Goal: Task Accomplishment & Management: Manage account settings

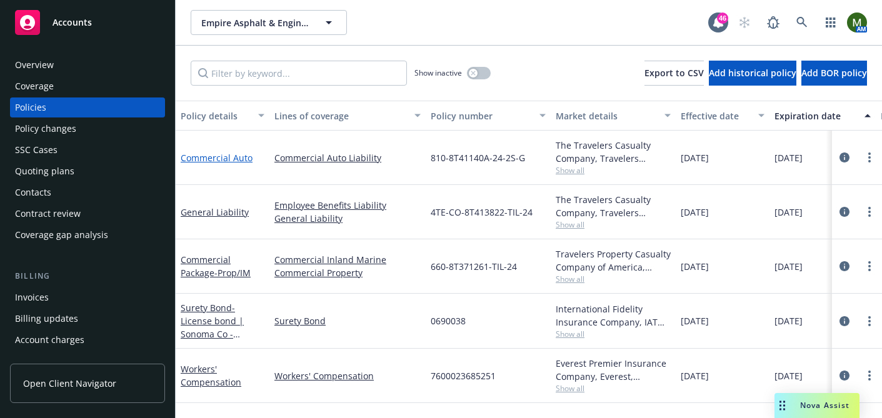
click at [207, 159] on link "Commercial Auto" at bounding box center [217, 158] width 72 height 12
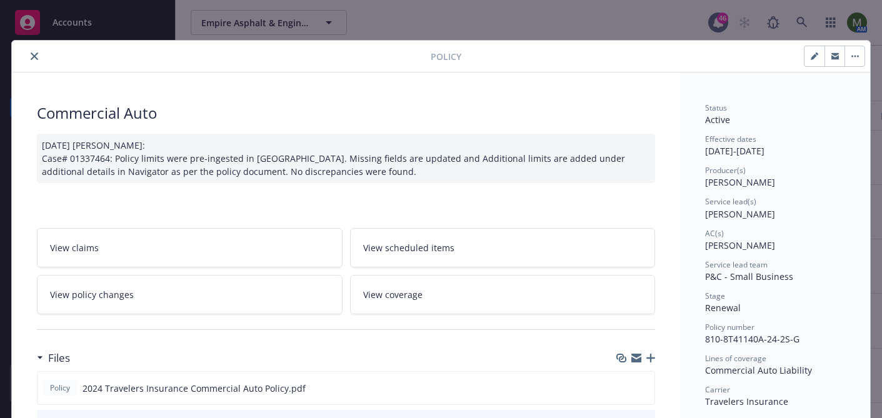
click at [391, 256] on link "View scheduled items" at bounding box center [503, 247] width 306 height 39
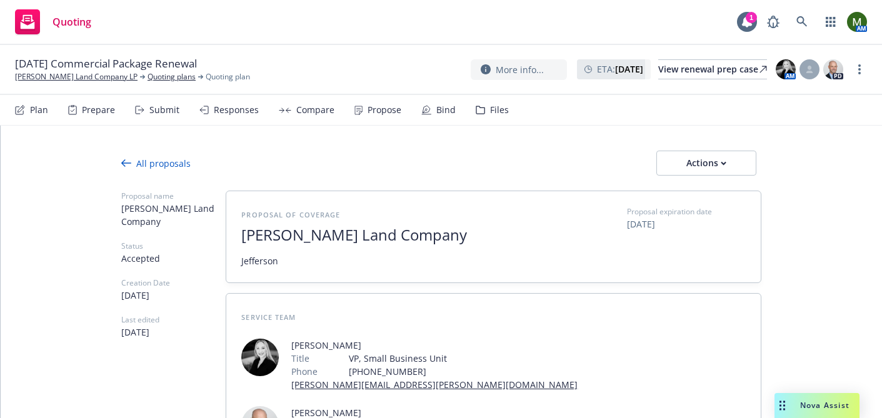
type textarea "x"
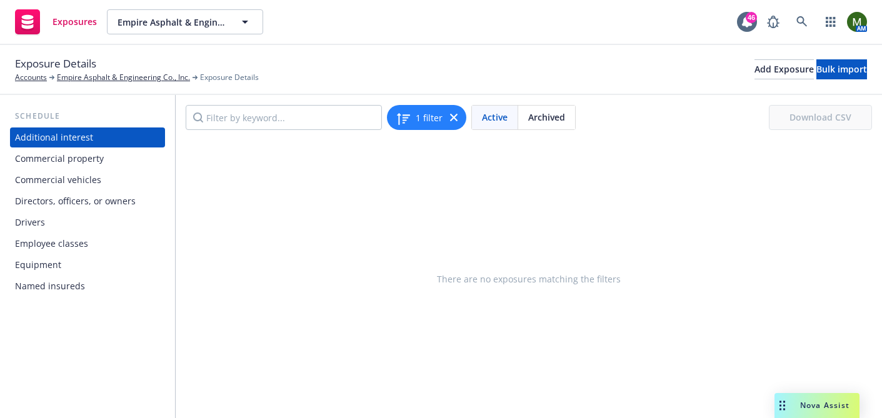
click at [58, 222] on div "Drivers" at bounding box center [87, 222] width 145 height 20
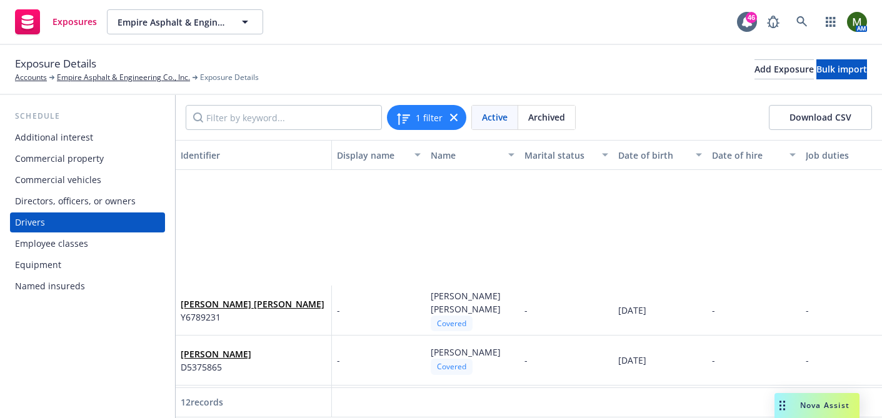
scroll to position [382, 0]
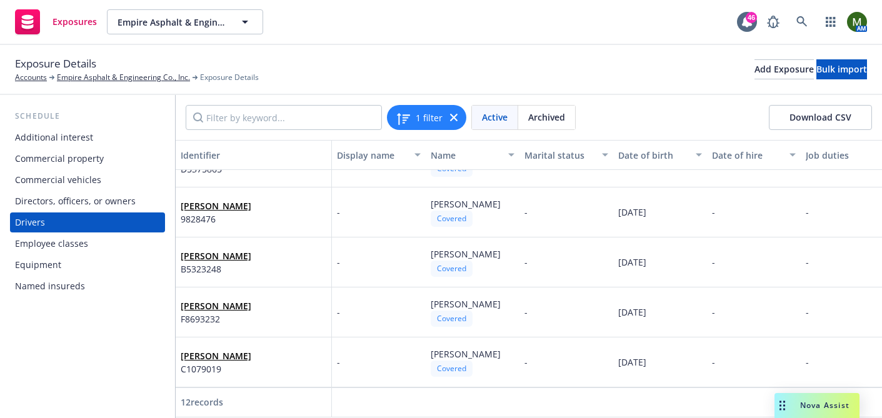
click at [786, 116] on button "Download CSV" at bounding box center [820, 117] width 103 height 25
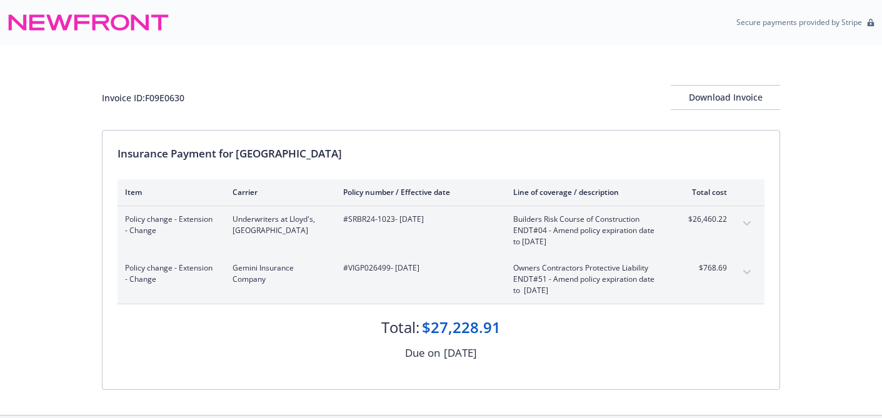
click at [750, 273] on icon "expand content" at bounding box center [746, 272] width 7 height 5
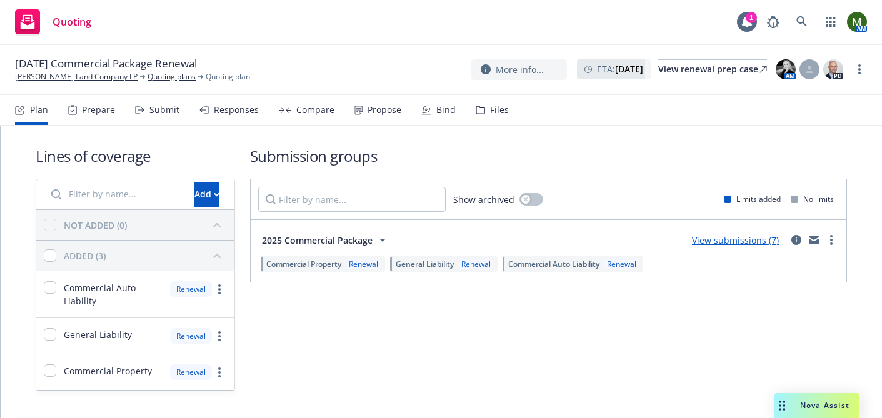
click at [427, 109] on icon at bounding box center [426, 110] width 10 height 10
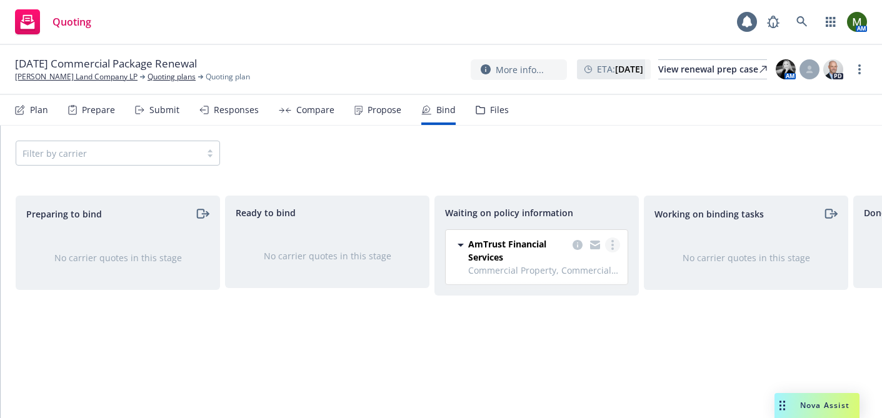
click at [614, 244] on link "more" at bounding box center [612, 244] width 15 height 15
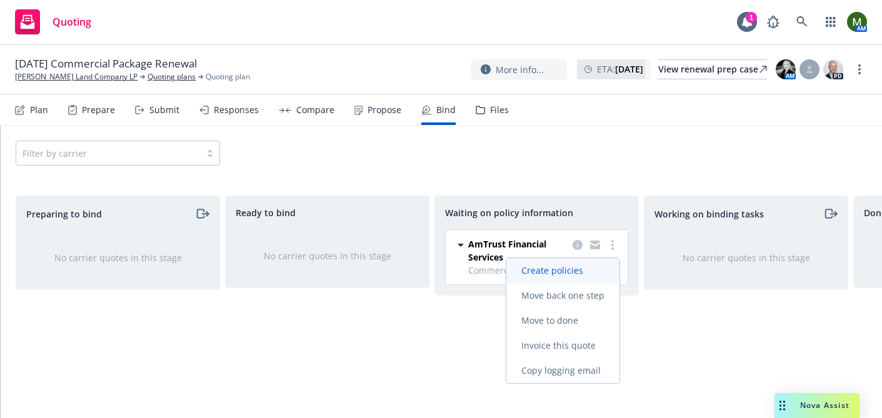
click at [576, 269] on span "Create policies" at bounding box center [552, 270] width 92 height 12
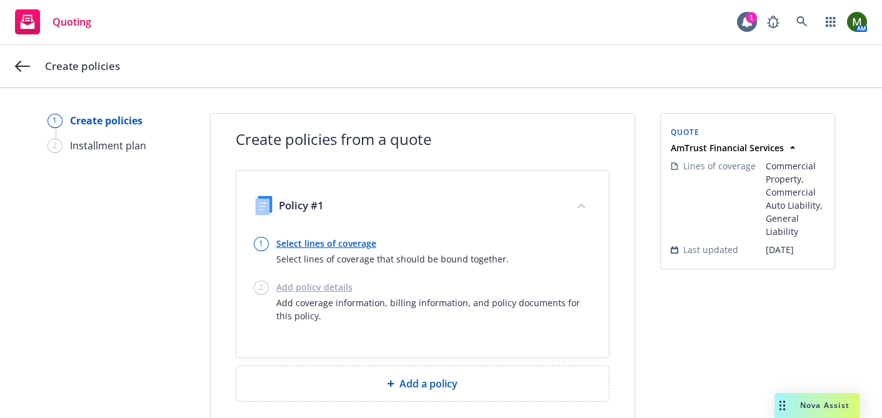
click at [293, 289] on div "Add policy details Add coverage information, billing information, and policy do…" at bounding box center [433, 302] width 315 height 42
click at [292, 246] on link "Select lines of coverage" at bounding box center [392, 243] width 232 height 13
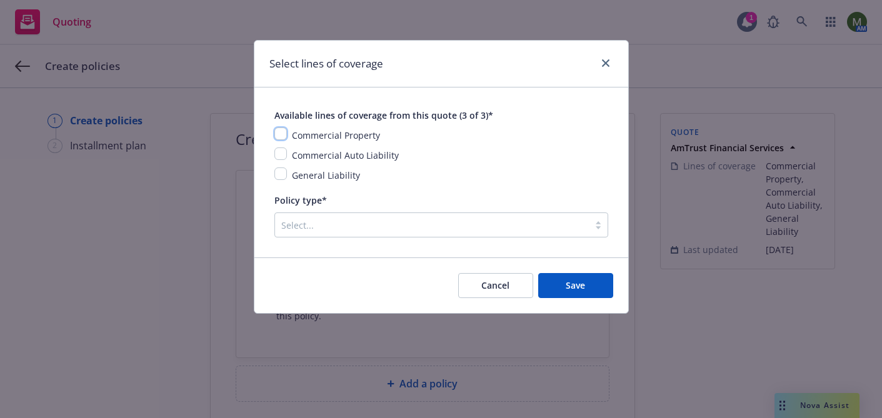
click at [285, 137] on input "checkbox" at bounding box center [280, 133] width 12 height 12
checkbox input "true"
click at [282, 151] on input "checkbox" at bounding box center [280, 153] width 12 height 12
checkbox input "true"
click at [282, 169] on input "checkbox" at bounding box center [280, 173] width 12 height 12
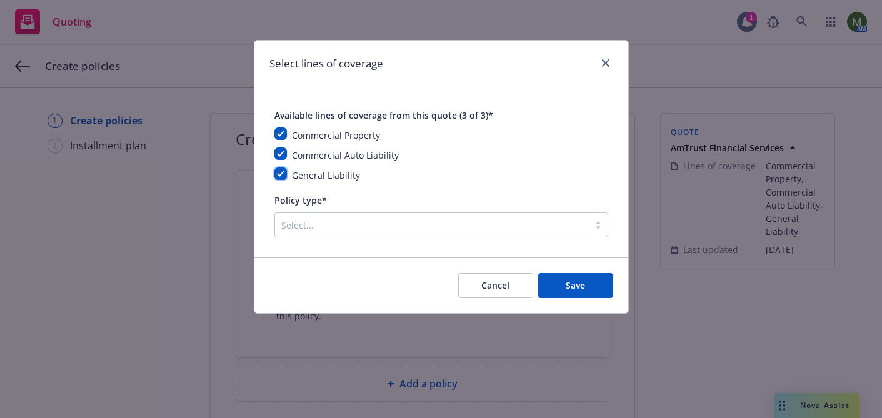
checkbox input "true"
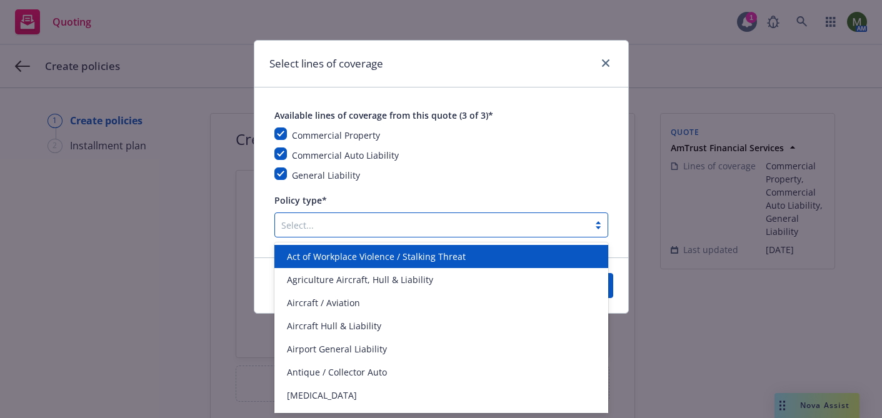
click at [307, 226] on div at bounding box center [431, 224] width 301 height 15
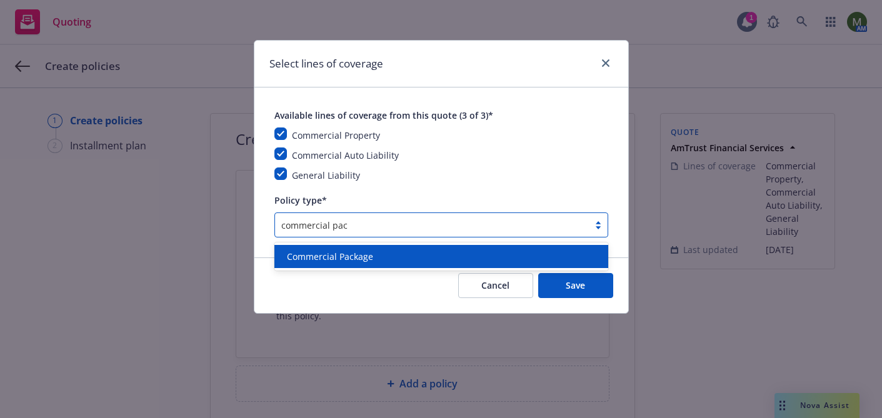
type input "commercial pack"
click at [324, 256] on span "Commercial Package" at bounding box center [330, 256] width 86 height 13
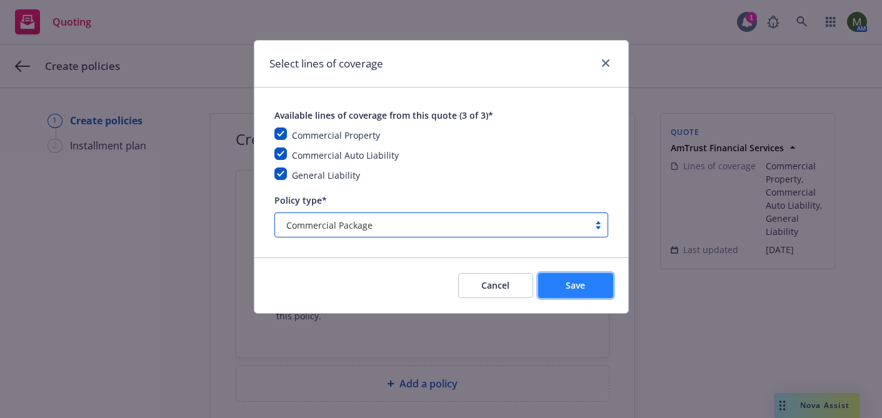
click at [589, 282] on button "Save" at bounding box center [575, 285] width 75 height 25
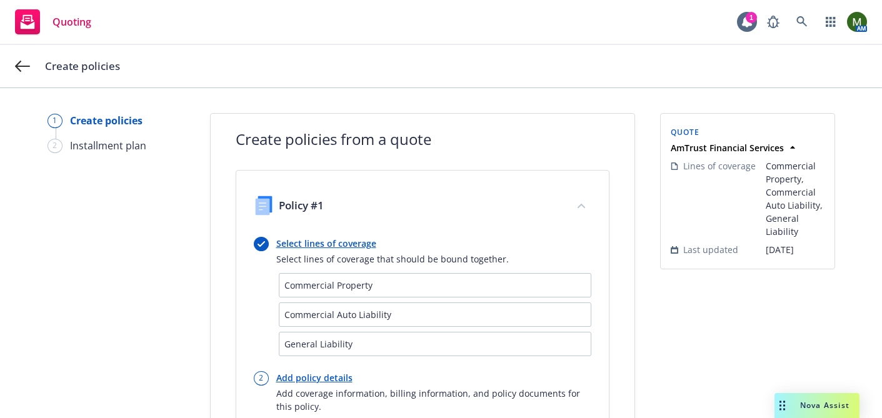
click at [331, 373] on link "Add policy details" at bounding box center [433, 377] width 315 height 13
select select "12"
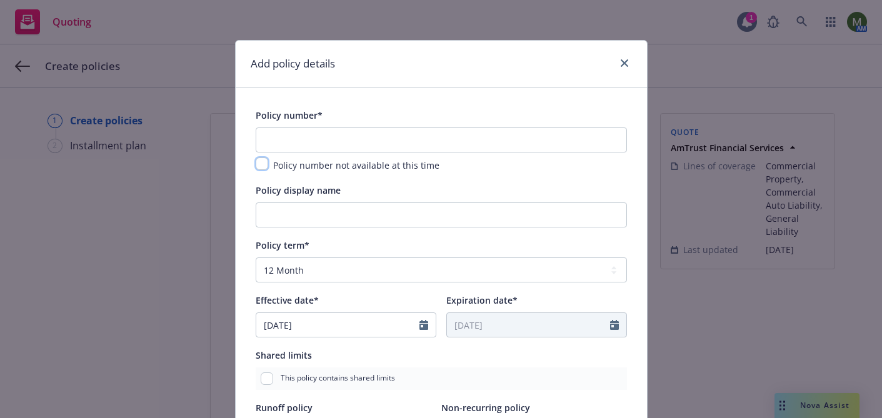
click at [262, 164] on input "checkbox" at bounding box center [262, 163] width 12 height 12
checkbox input "true"
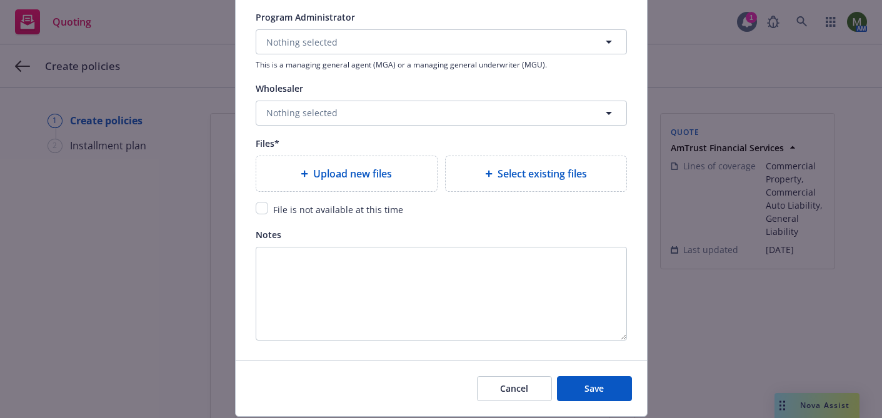
scroll to position [1380, 0]
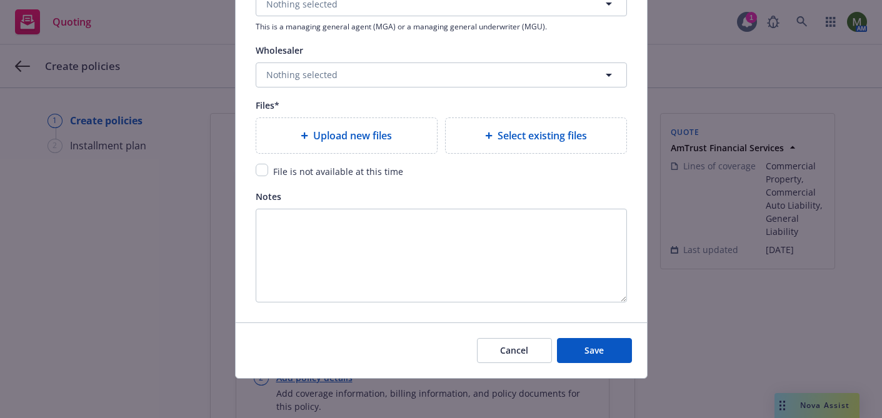
click at [262, 172] on input "checkbox" at bounding box center [262, 170] width 12 height 12
checkbox input "true"
click at [580, 346] on button "Save" at bounding box center [594, 350] width 75 height 25
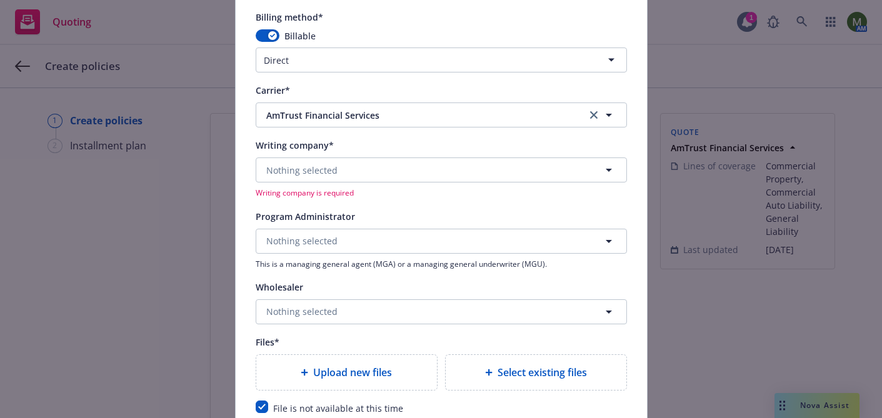
scroll to position [1138, 0]
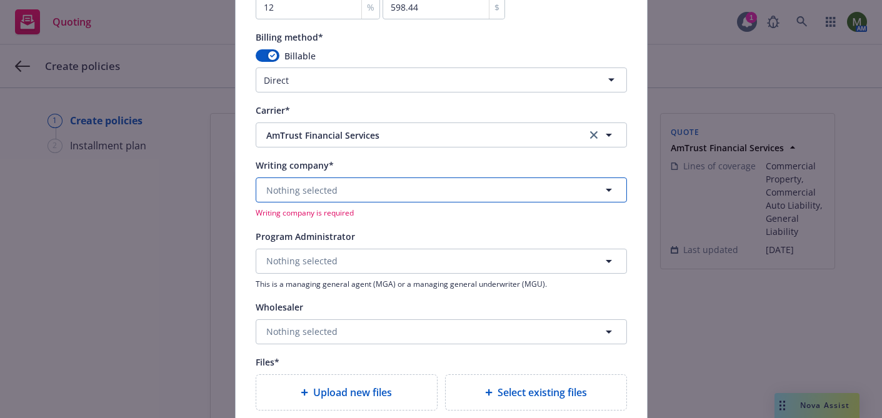
click at [396, 187] on button "Nothing selected" at bounding box center [441, 189] width 371 height 25
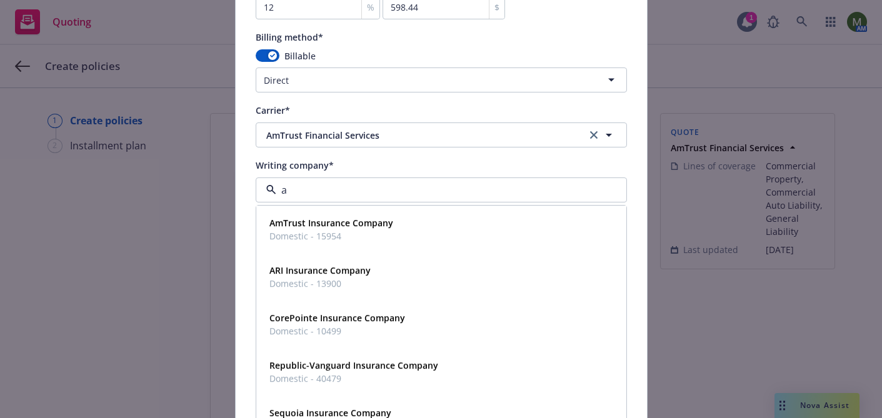
type input "am"
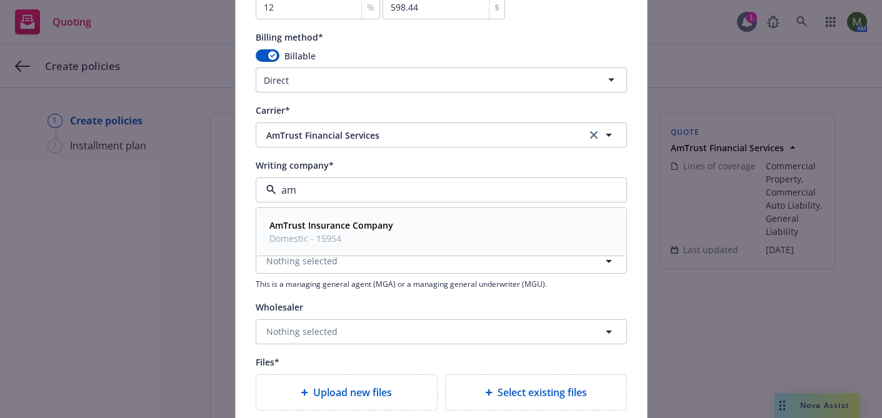
click at [390, 217] on div "AmTrust Insurance Company Domestic - 15954" at bounding box center [329, 231] width 131 height 31
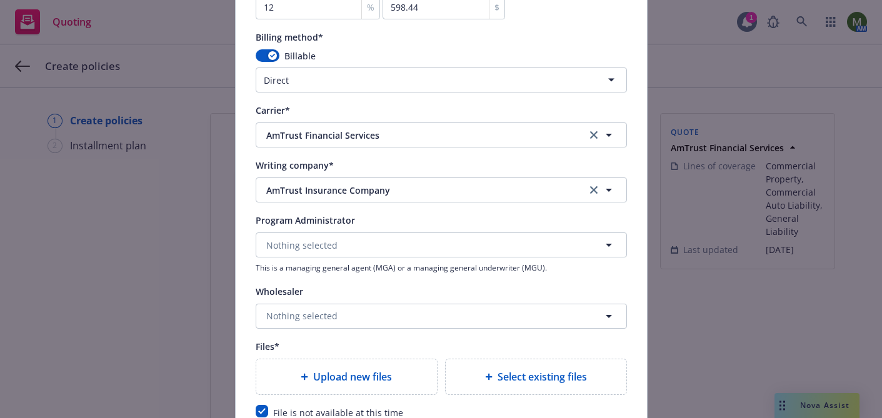
scroll to position [1380, 0]
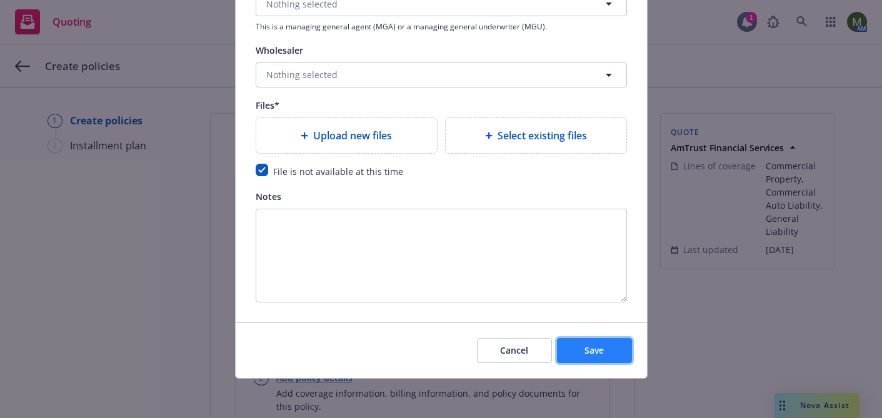
click at [605, 359] on button "Save" at bounding box center [594, 350] width 75 height 25
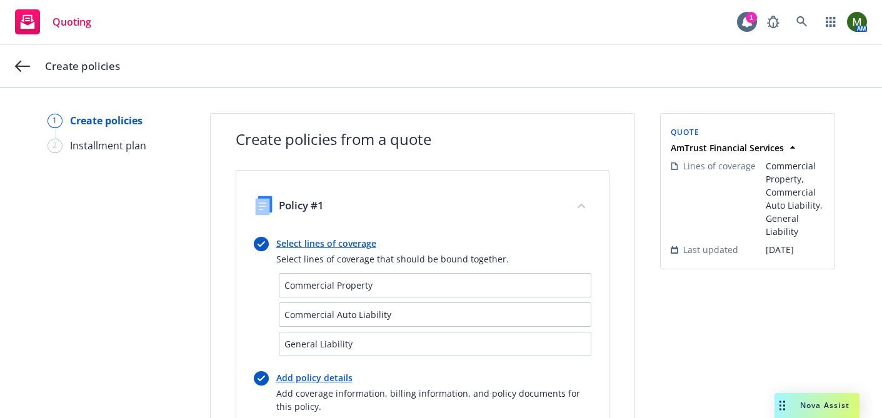
scroll to position [504, 0]
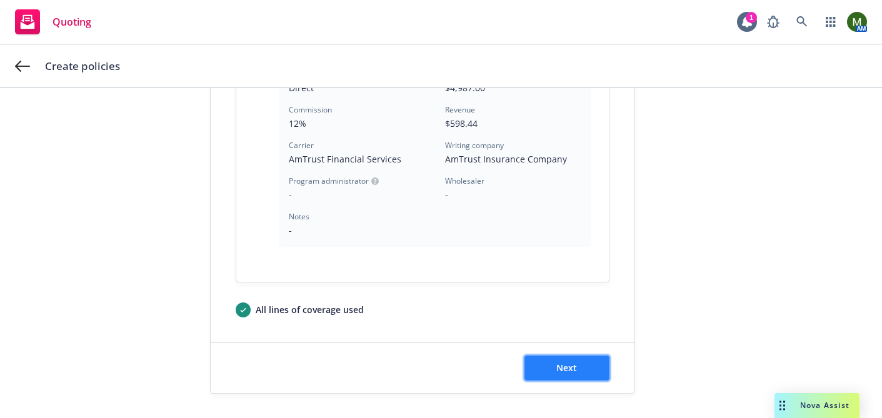
click at [589, 365] on button "Next" at bounding box center [566, 368] width 85 height 25
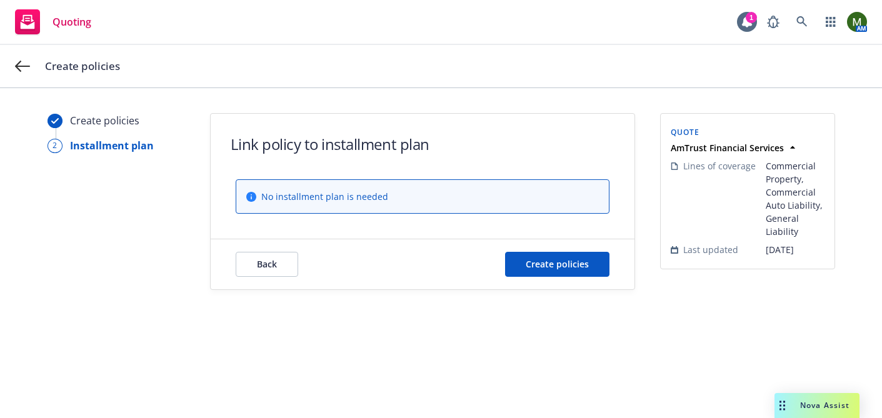
scroll to position [0, 0]
click at [592, 268] on button "Create policies" at bounding box center [557, 264] width 104 height 25
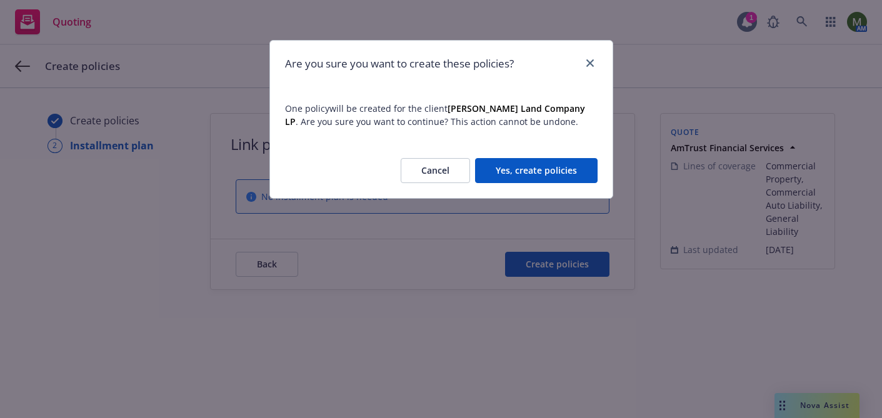
click at [573, 163] on button "Yes, create policies" at bounding box center [536, 170] width 122 height 25
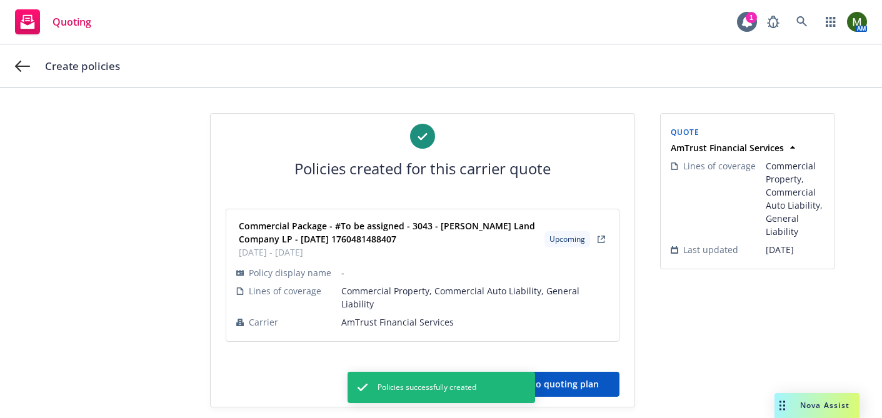
click at [611, 372] on button "Back to quoting plan" at bounding box center [554, 384] width 131 height 25
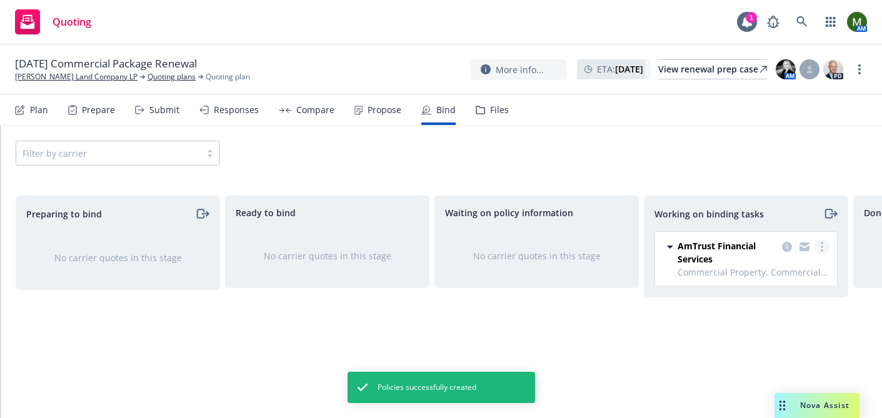
click at [823, 245] on link "more" at bounding box center [821, 246] width 15 height 15
click at [792, 294] on span "Move to done" at bounding box center [758, 297] width 87 height 12
click at [859, 69] on circle "more" at bounding box center [859, 69] width 2 height 2
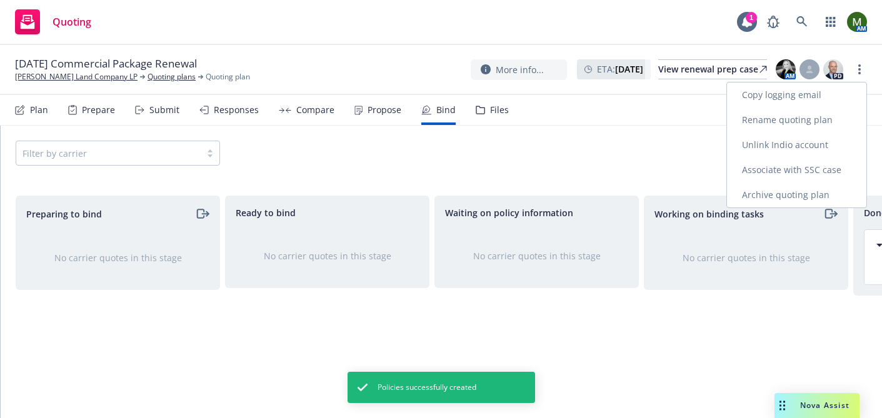
click at [797, 191] on link "Archive quoting plan" at bounding box center [796, 194] width 139 height 25
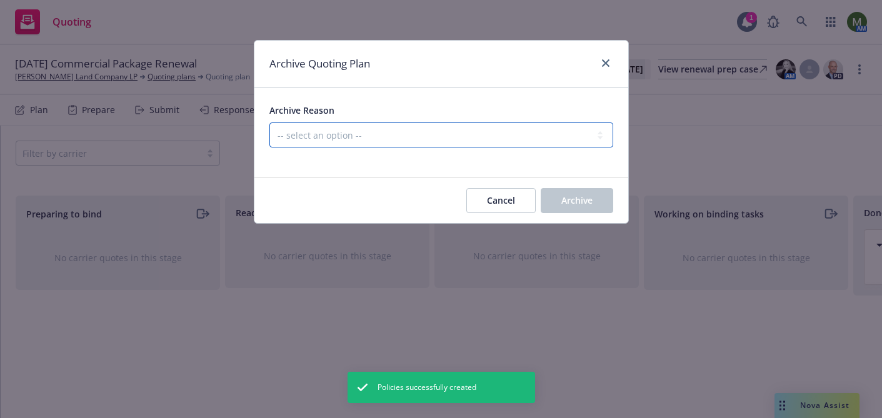
click at [534, 133] on select "-- select an option -- All policies in this renewal plan are auto-renewed Creat…" at bounding box center [441, 134] width 344 height 25
select select "ARCHIVED_RENEWAL_COMPLETED"
click at [269, 122] on select "-- select an option -- All policies in this renewal plan are auto-renewed Creat…" at bounding box center [441, 134] width 344 height 25
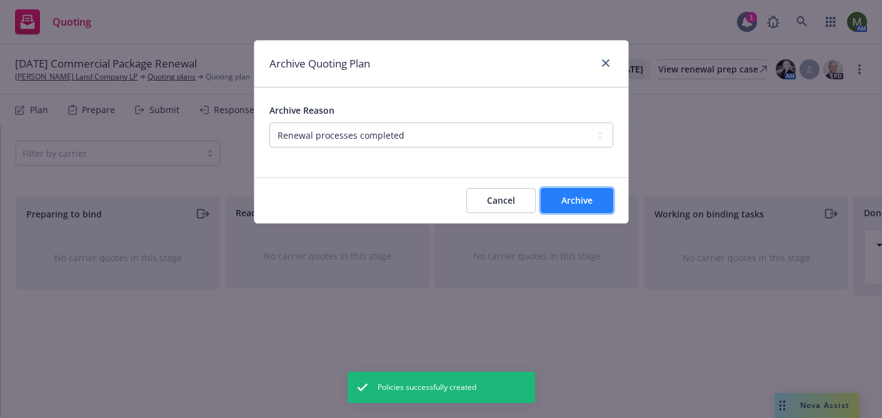
click at [584, 197] on span "Archive" at bounding box center [576, 200] width 31 height 12
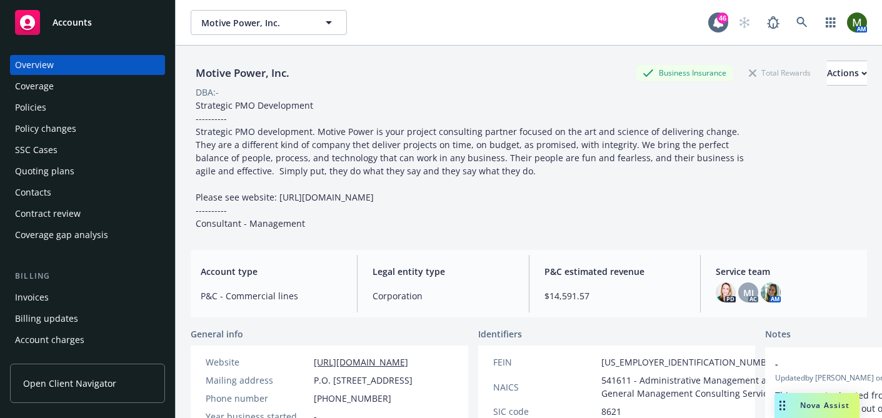
click at [52, 103] on div "Policies" at bounding box center [87, 107] width 145 height 20
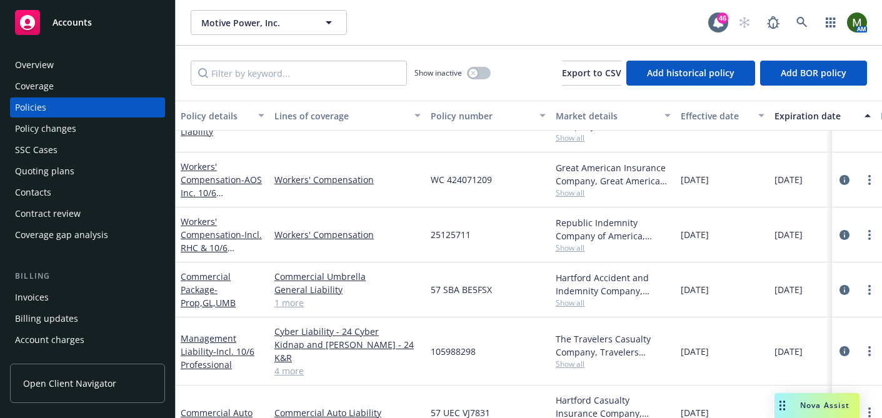
scroll to position [96, 0]
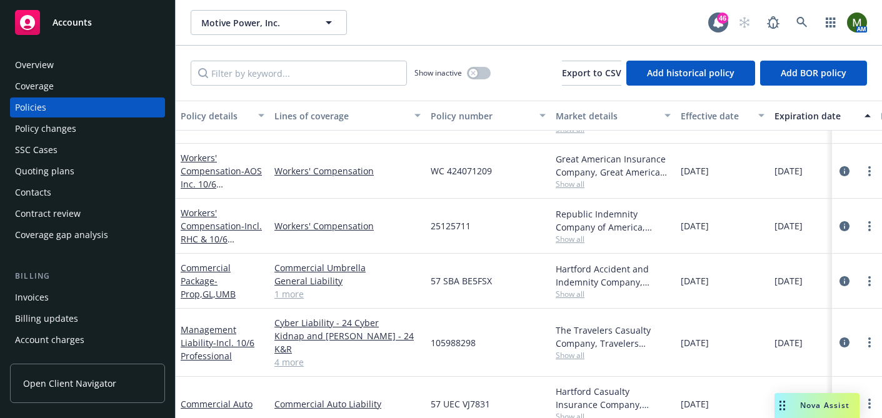
click at [452, 279] on span "57 SBA BE5FSX" at bounding box center [461, 280] width 61 height 13
copy span "57 SBA BE5FSX"
click at [455, 397] on span "57 UEC VJ7831" at bounding box center [460, 403] width 59 height 13
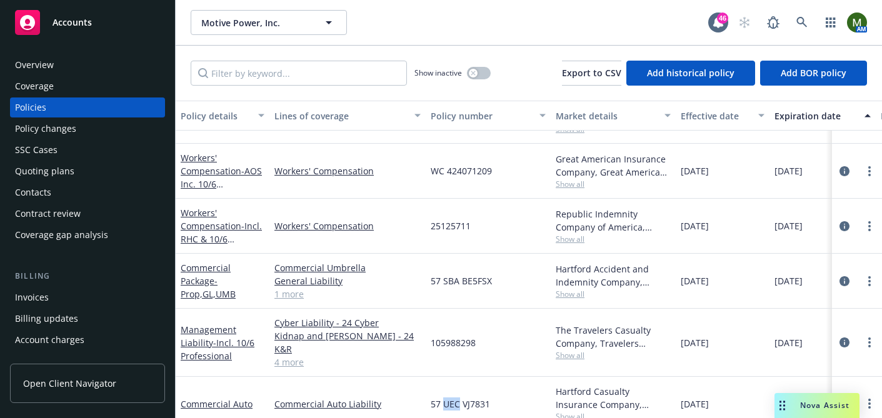
click at [455, 397] on span "57 UEC VJ7831" at bounding box center [460, 403] width 59 height 13
copy span "57 UEC VJ7831"
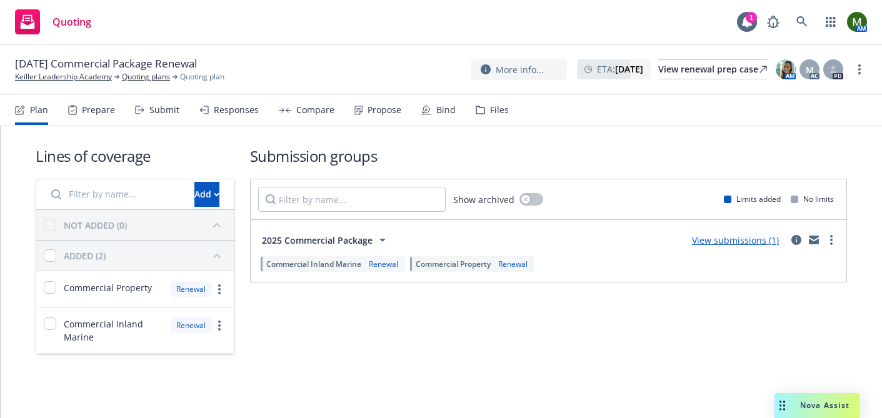
click at [367, 114] on div "Propose" at bounding box center [384, 110] width 34 height 10
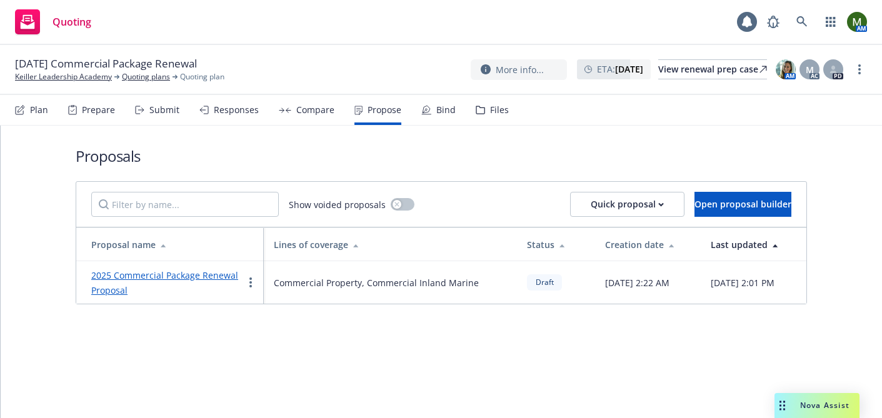
click at [186, 276] on link "2025 Commercial Package Renewal Proposal" at bounding box center [164, 282] width 147 height 27
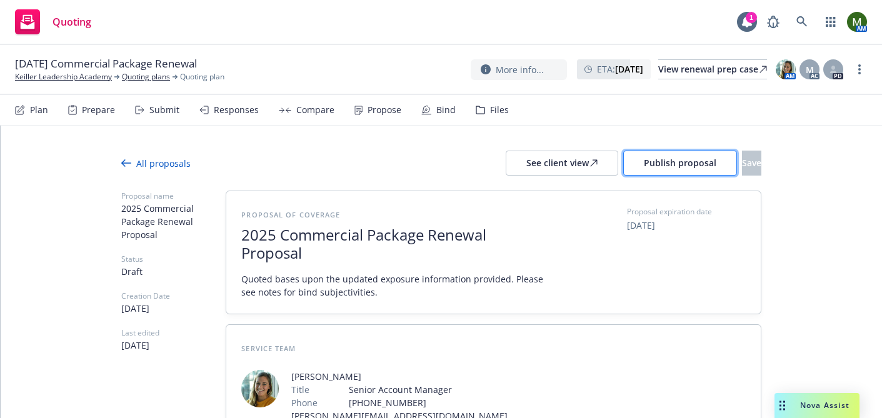
click at [639, 170] on button "Publish proposal" at bounding box center [680, 163] width 114 height 25
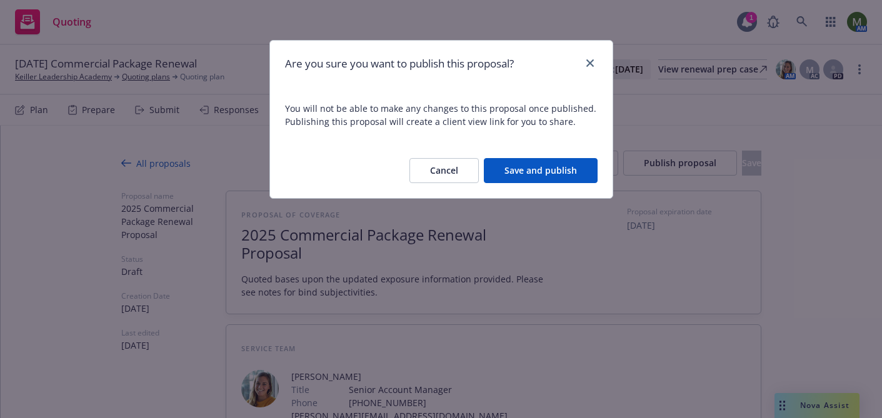
click at [548, 166] on button "Save and publish" at bounding box center [541, 170] width 114 height 25
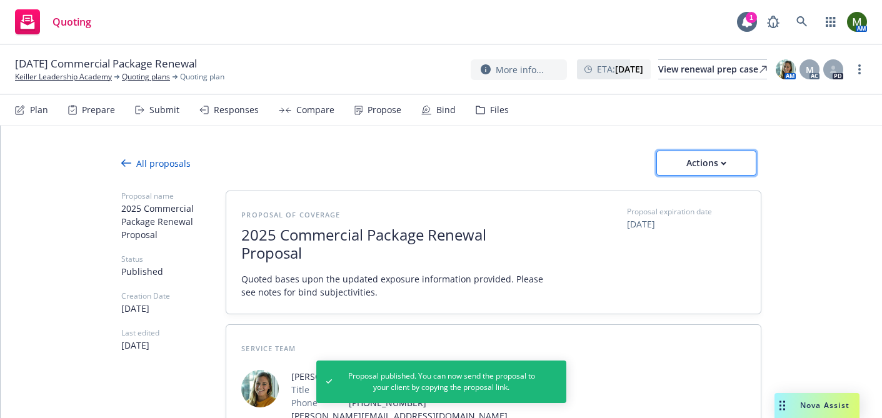
click at [727, 168] on div "Actions" at bounding box center [706, 163] width 59 height 24
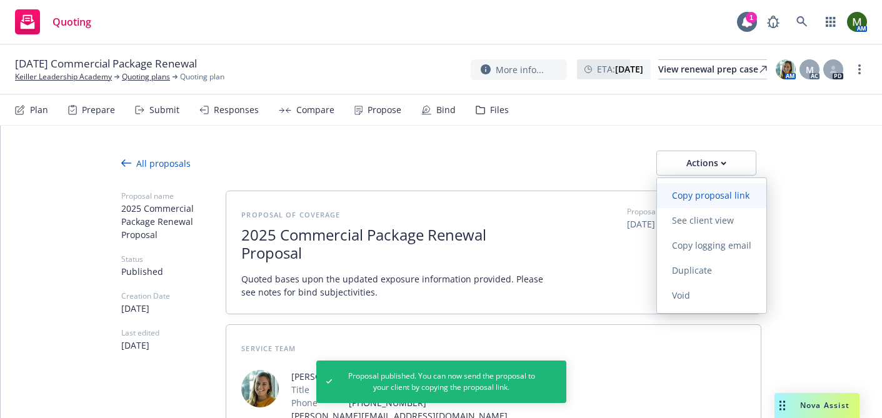
click at [729, 194] on span "Copy proposal link" at bounding box center [710, 195] width 107 height 12
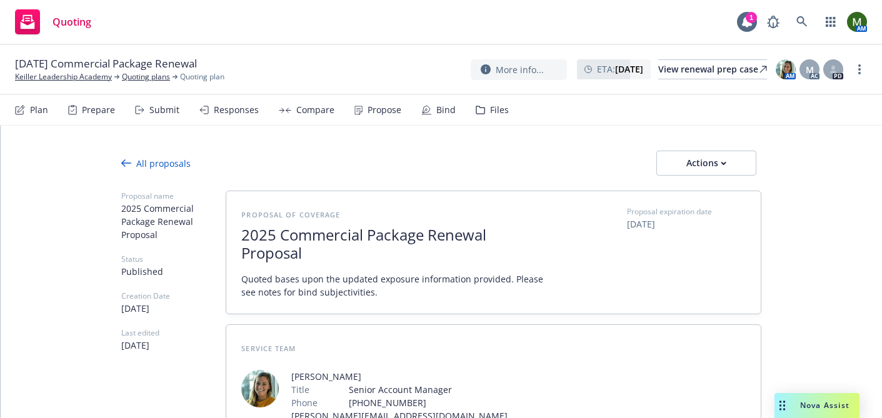
type textarea "x"
